Goal: Task Accomplishment & Management: Use online tool/utility

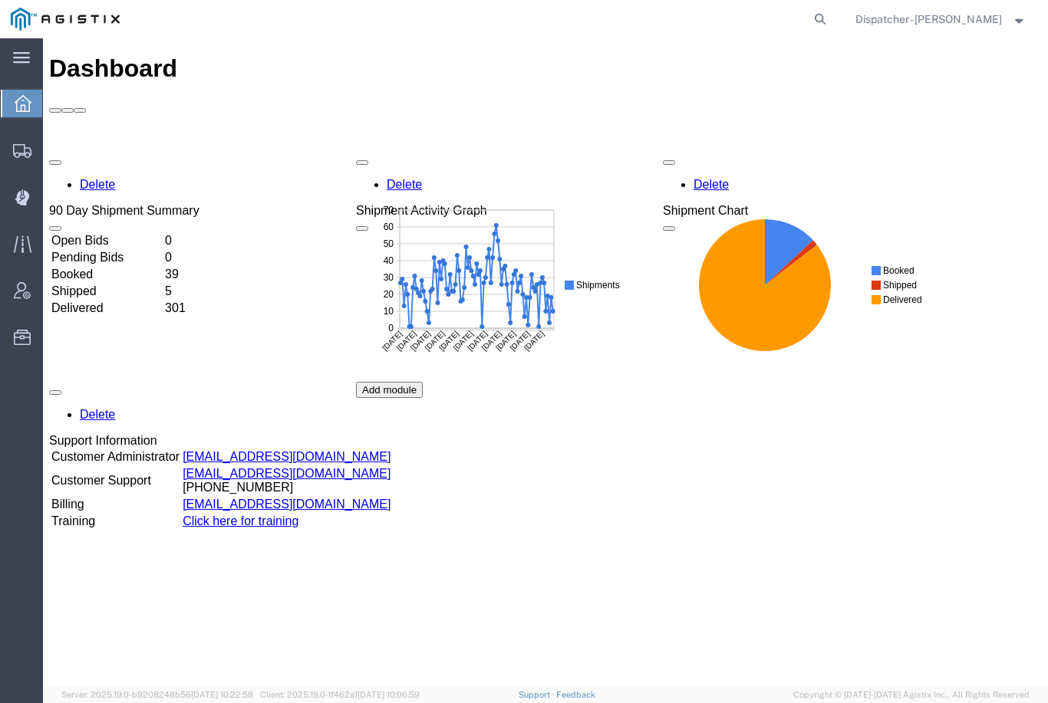
click at [24, 199] on icon at bounding box center [22, 197] width 14 height 15
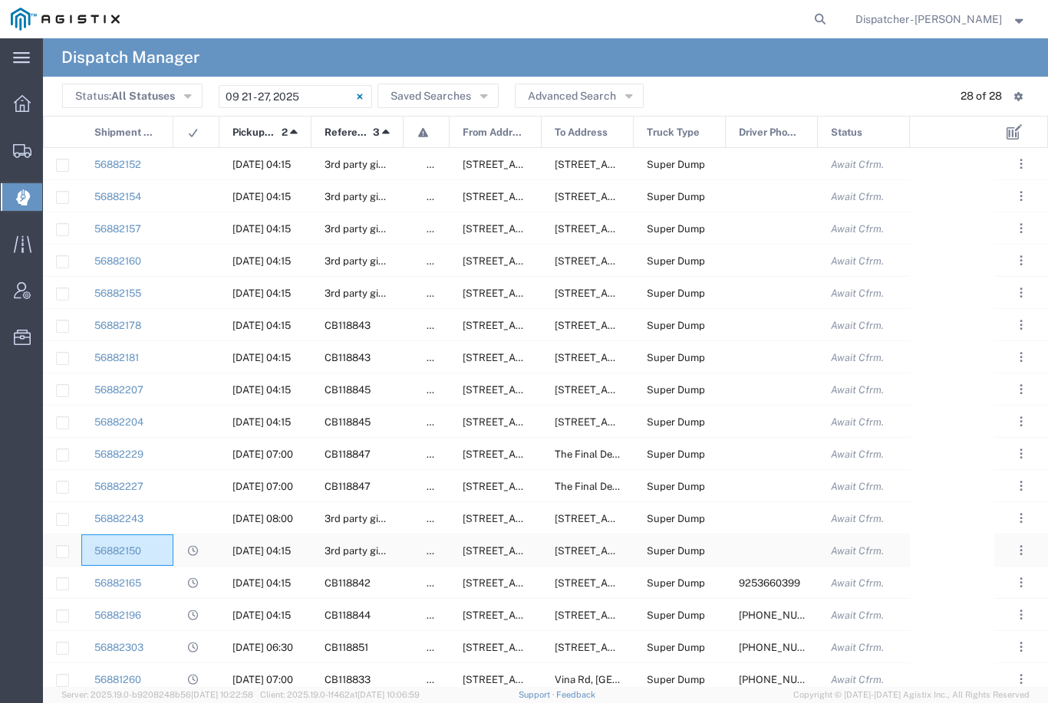
click at [161, 546] on div "56882150" at bounding box center [127, 550] width 92 height 31
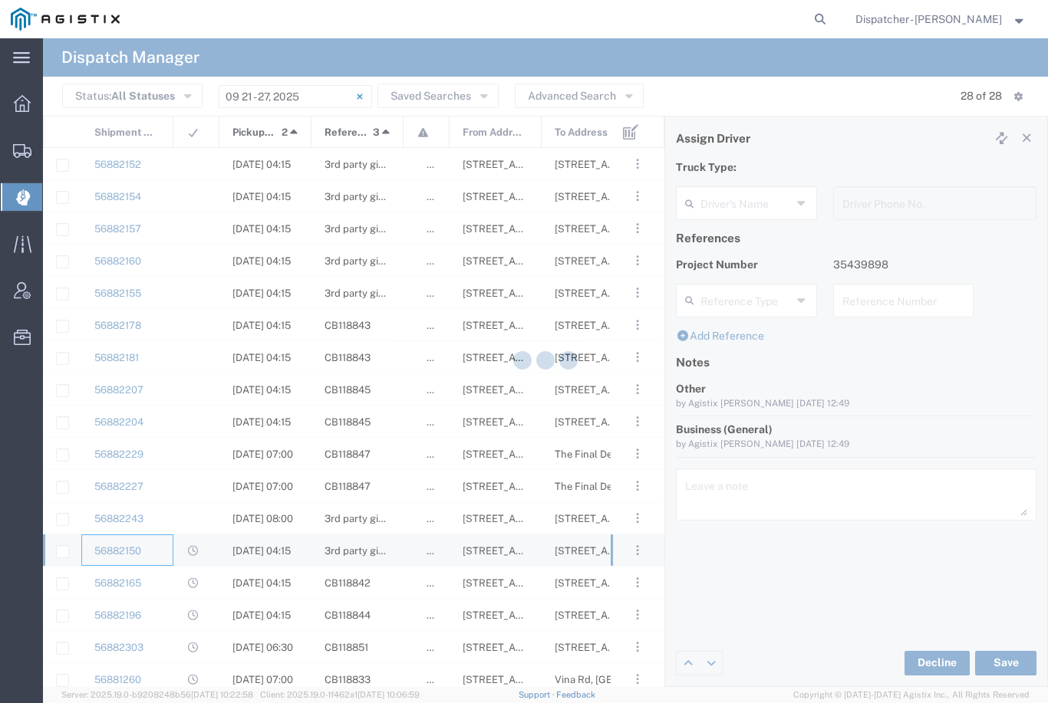
type input "TEMPLATE - NO ASSIGN"
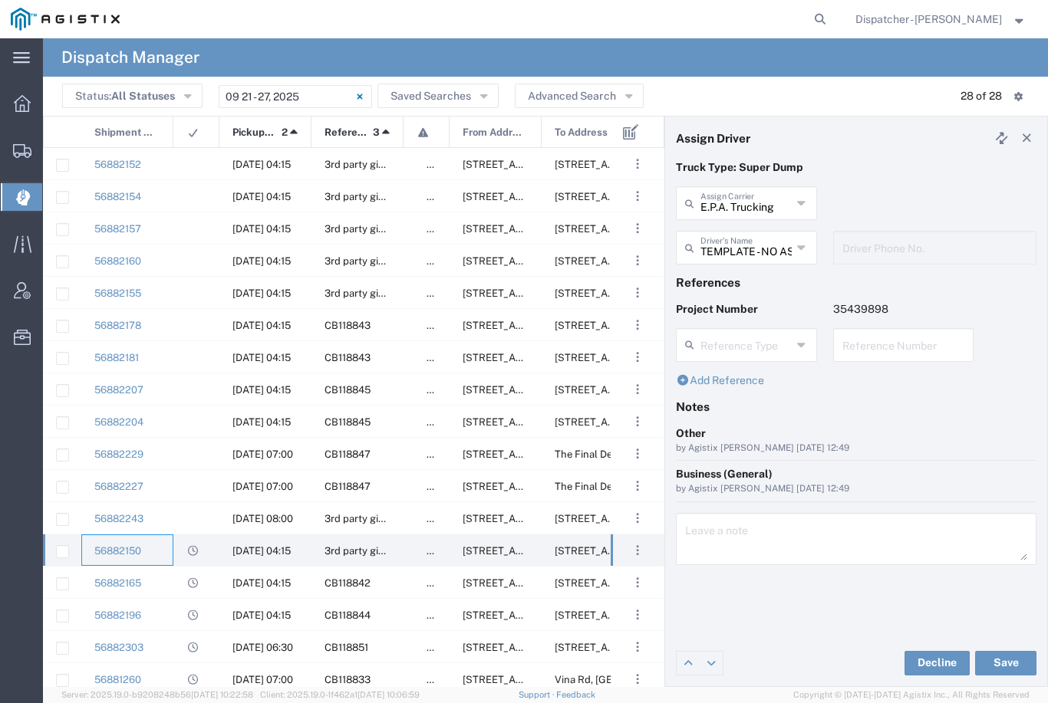
click at [769, 246] on input "TEMPLATE - NO ASSIGN" at bounding box center [745, 246] width 91 height 27
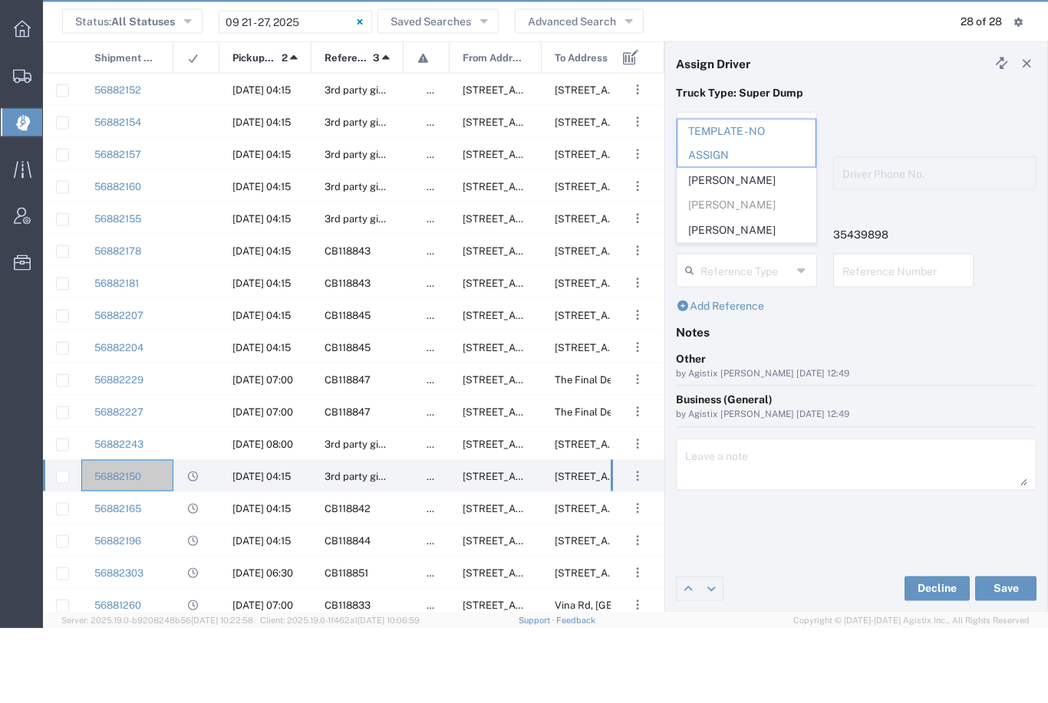
click at [731, 293] on span "[PERSON_NAME]" at bounding box center [746, 305] width 138 height 24
type input "[PERSON_NAME]"
type input "6505371145"
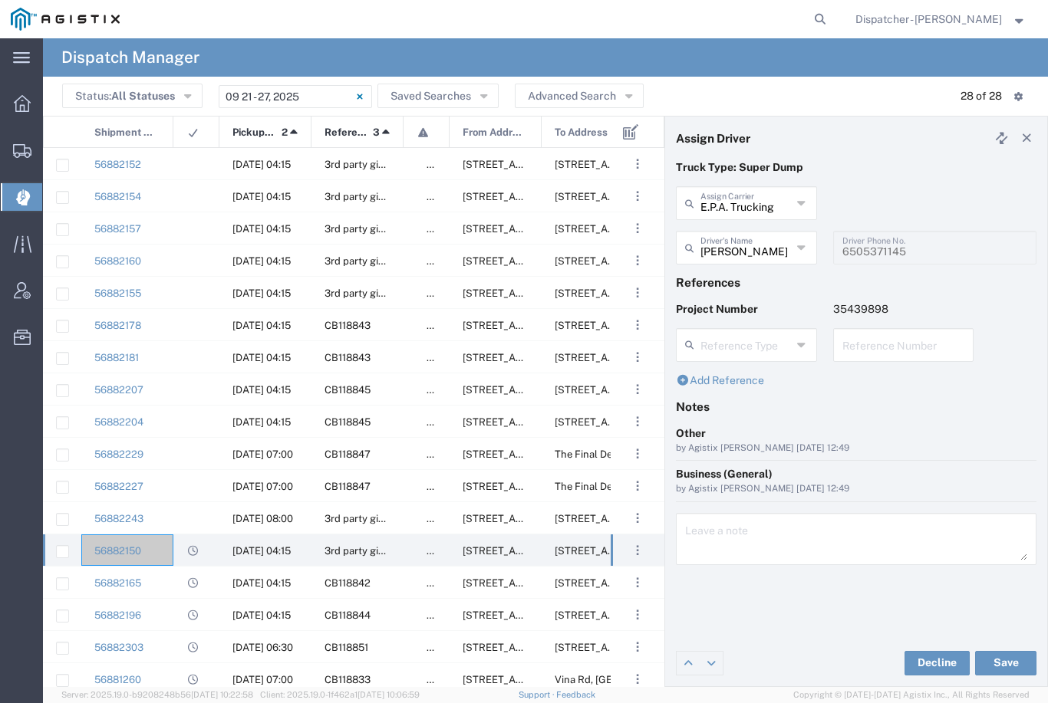
click at [1002, 666] on button "Save" at bounding box center [1005, 663] width 61 height 25
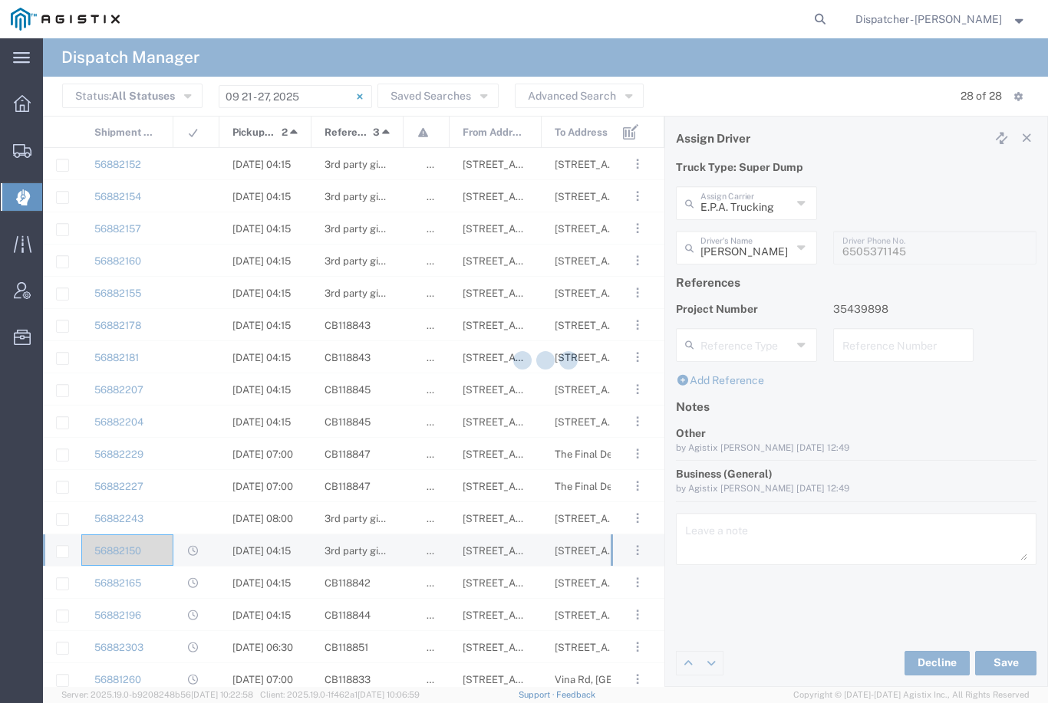
type input "[PERSON_NAME]"
